Goal: Obtain resource: Download file/media

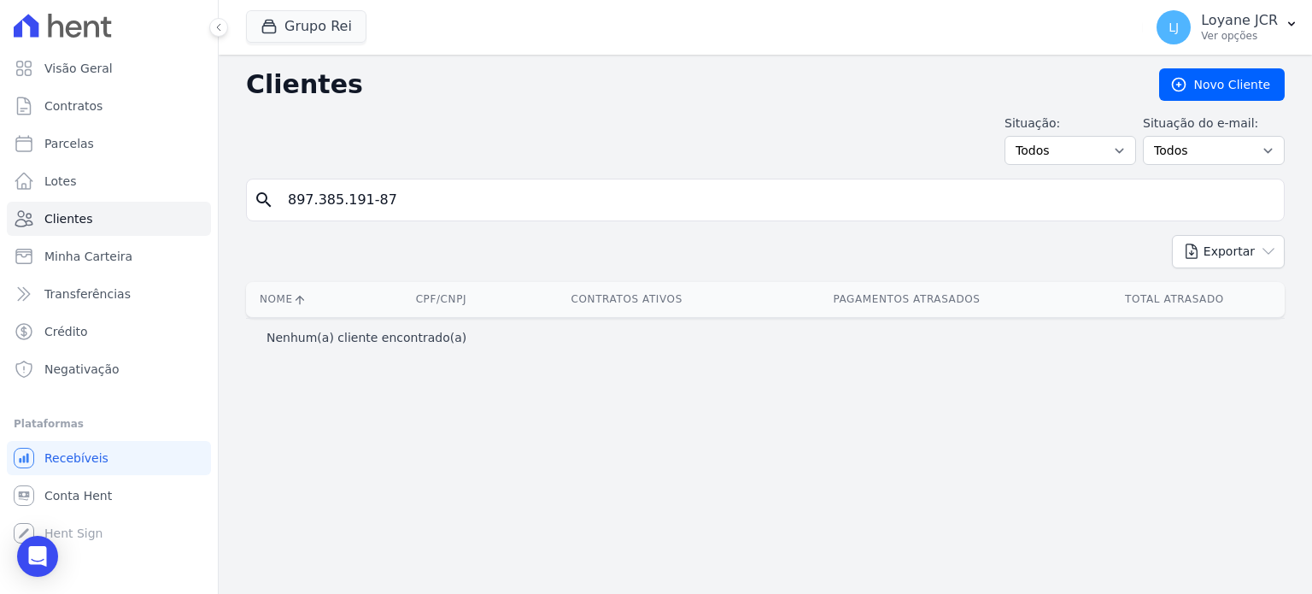
drag, startPoint x: 421, startPoint y: 204, endPoint x: 0, endPoint y: 163, distance: 423.0
click at [0, 163] on div "Visão Geral Contratos [GEOGRAPHIC_DATA] Lotes Clientes Minha Carteira Transferê…" at bounding box center [656, 297] width 1312 height 594
paste input "005.967.421-00"
type input "005.967.421-00"
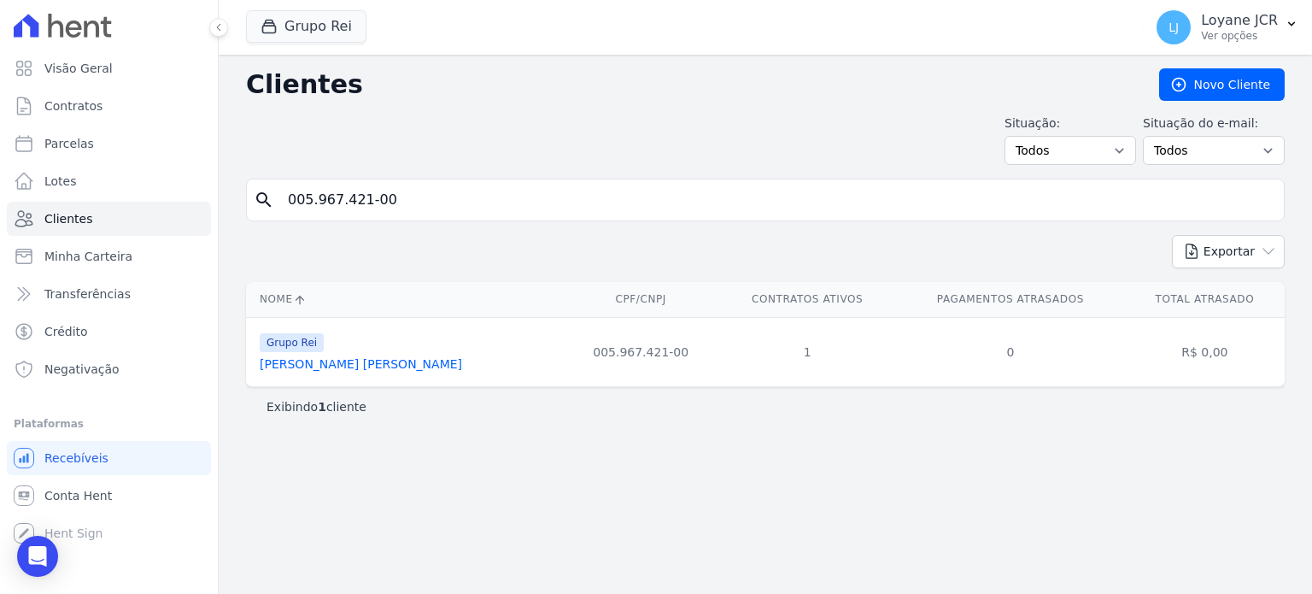
click at [290, 357] on link "[PERSON_NAME] [PERSON_NAME]" at bounding box center [361, 364] width 202 height 14
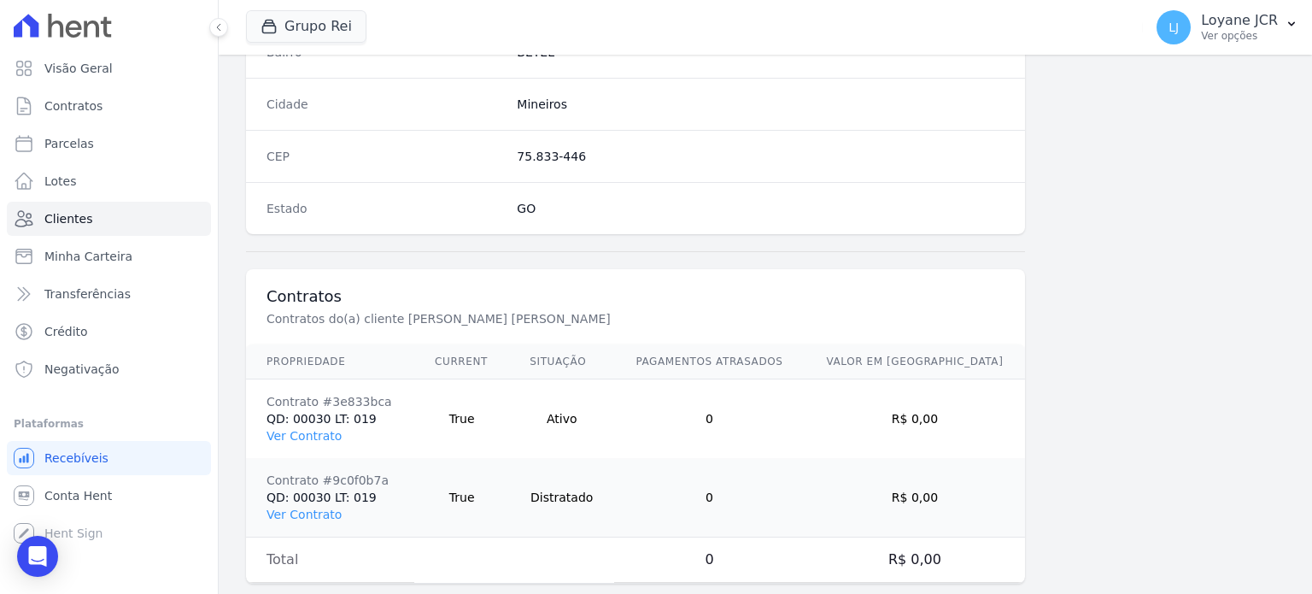
scroll to position [1077, 0]
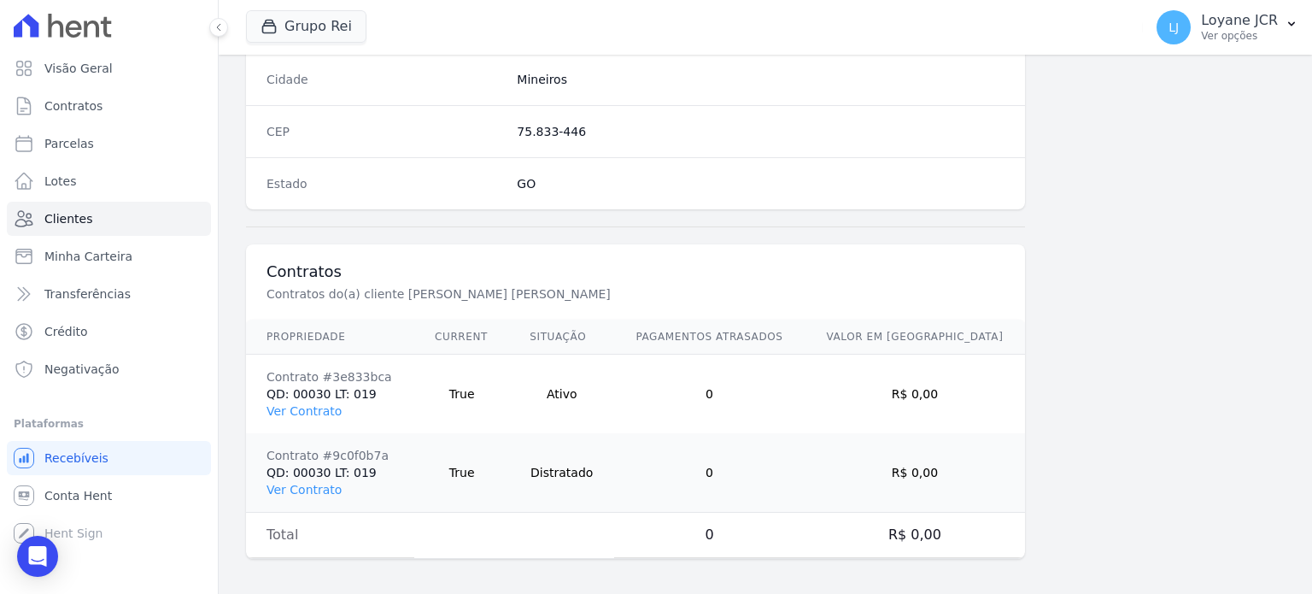
click at [284, 413] on td "Contrato #3e833bca QD: 00030 LT: 019 Ver Contrato" at bounding box center [330, 393] width 168 height 79
click at [280, 409] on link "Ver Contrato" at bounding box center [303, 411] width 75 height 14
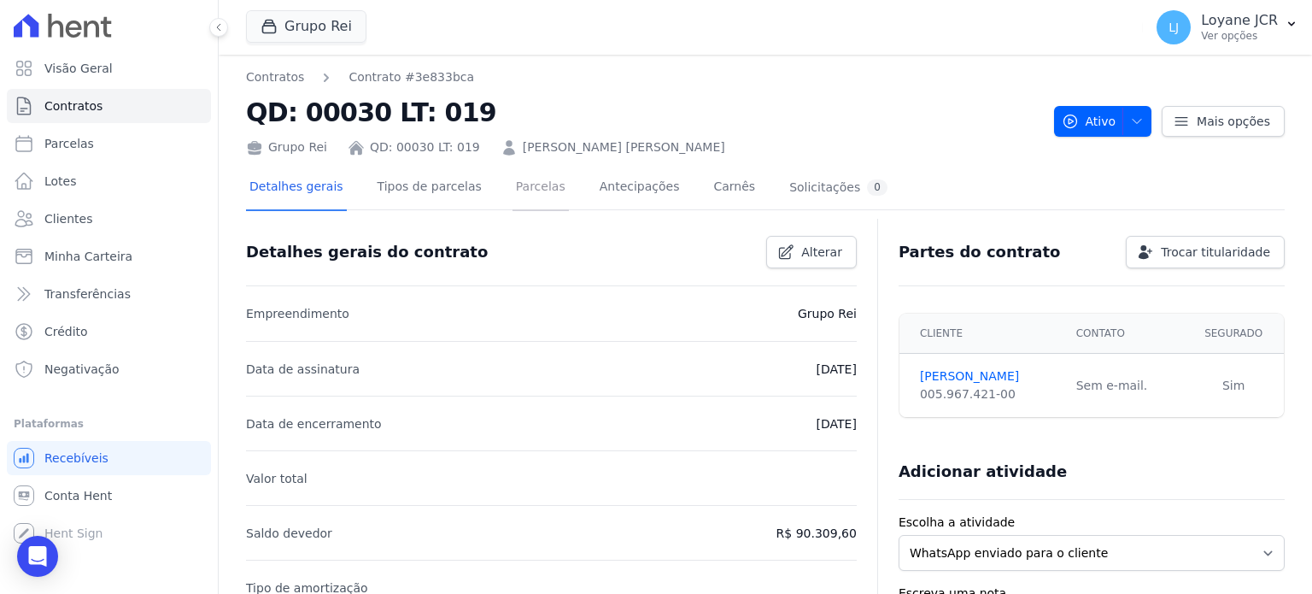
click at [512, 205] on link "Parcelas" at bounding box center [540, 188] width 56 height 45
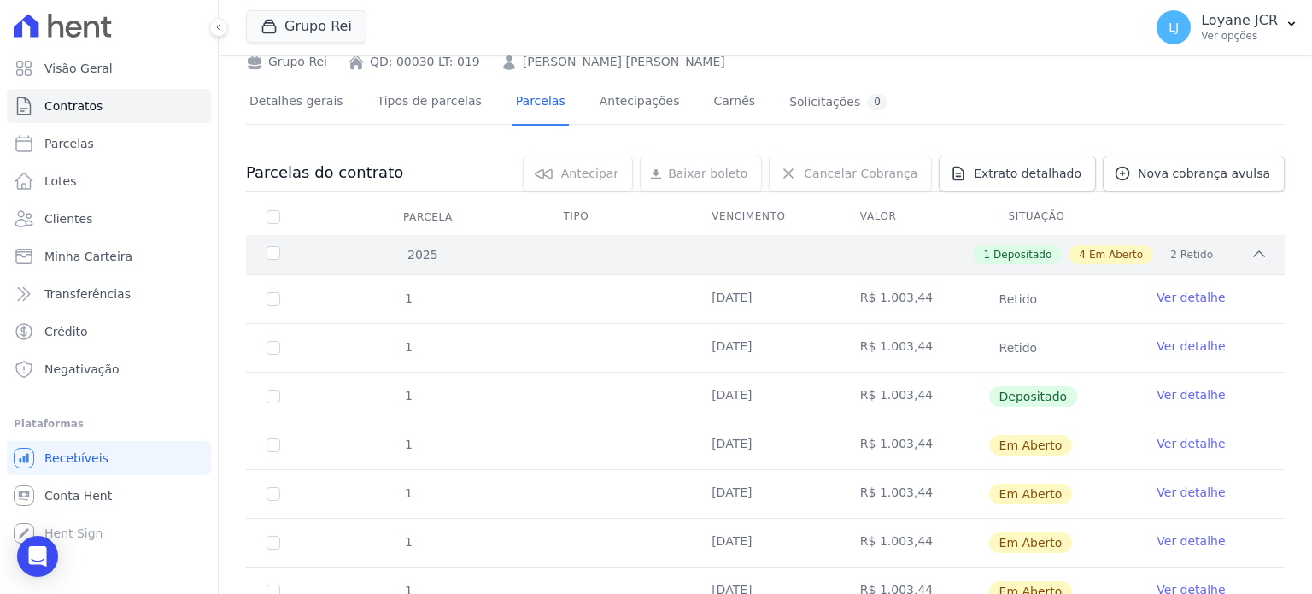
scroll to position [171, 0]
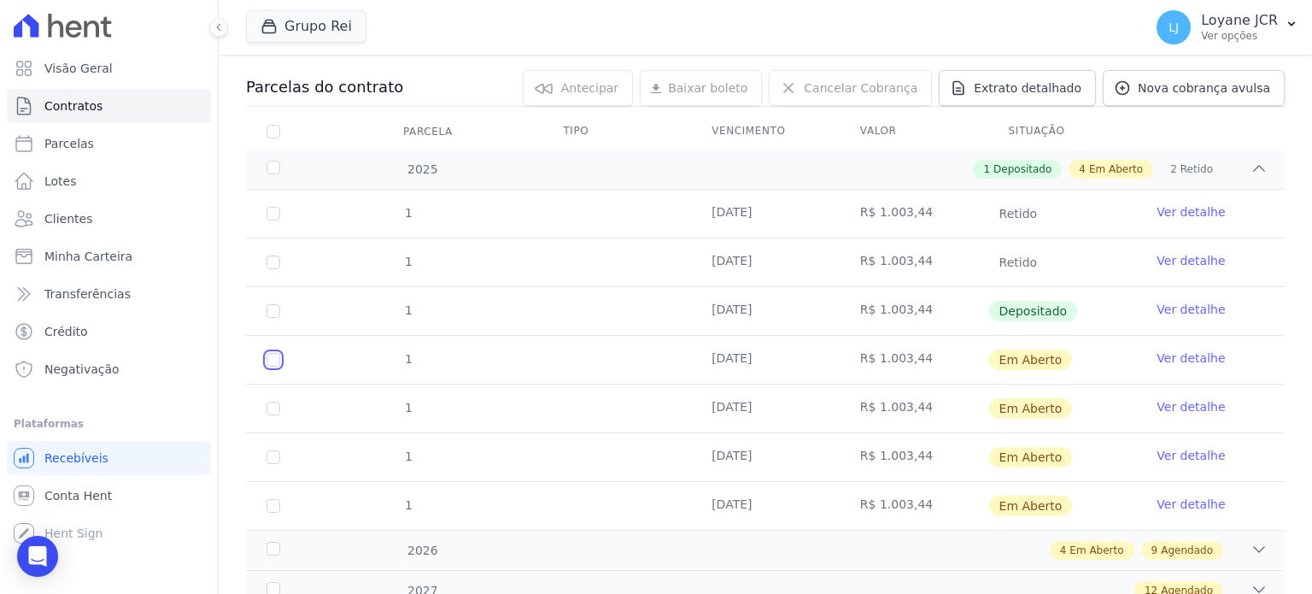
click at [274, 354] on input "checkbox" at bounding box center [273, 360] width 14 height 14
checkbox input "true"
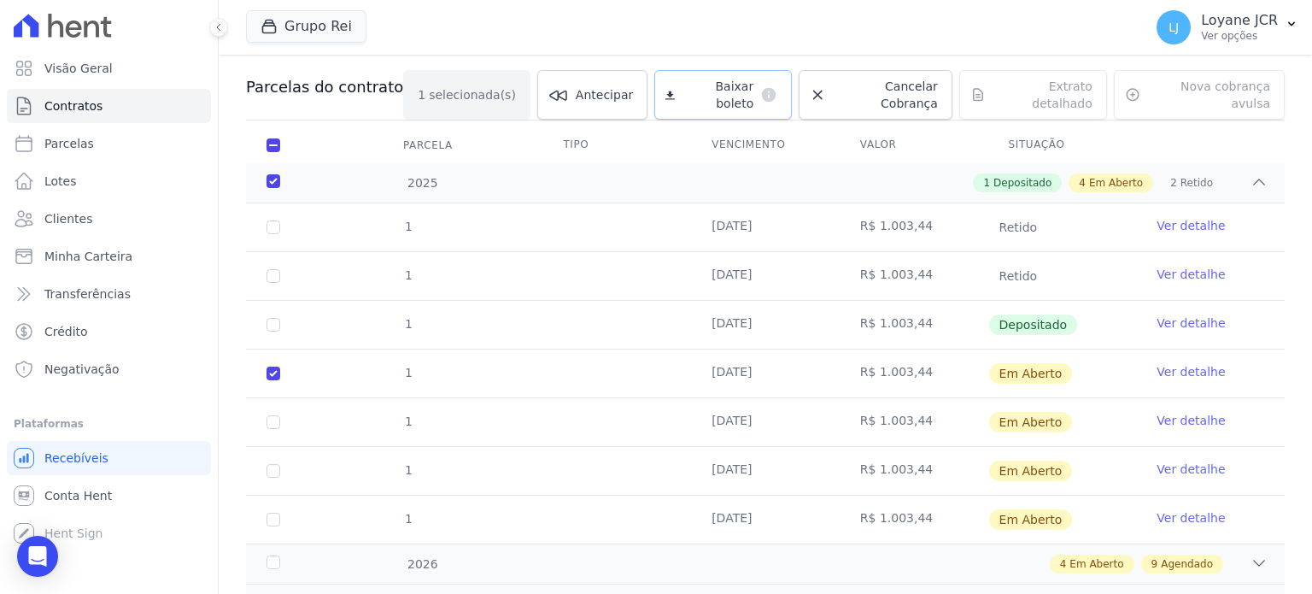
click at [695, 93] on span "Baixar boleto" at bounding box center [718, 95] width 72 height 34
